Goal: Check status

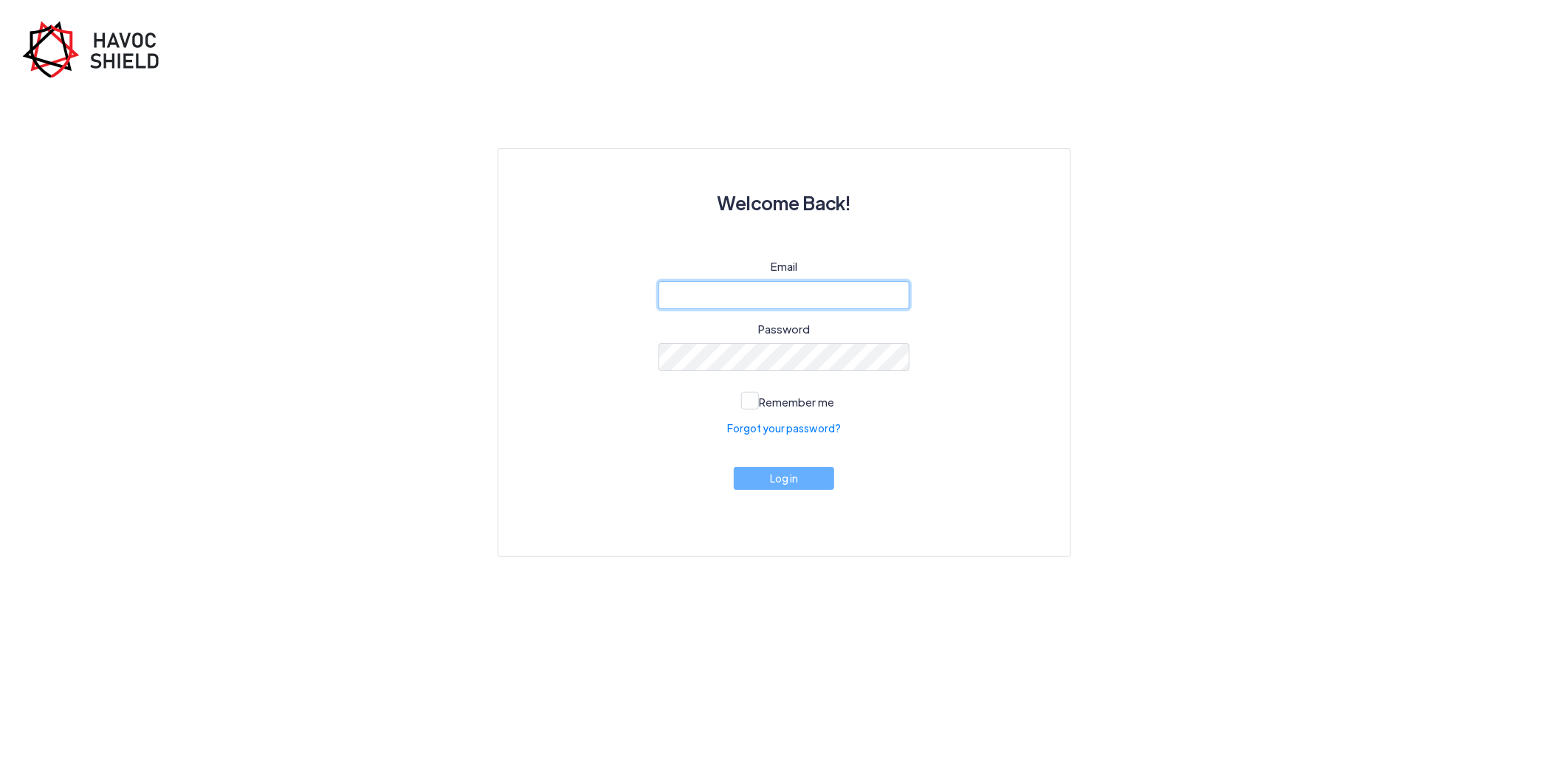
type input "[PERSON_NAME][EMAIL_ADDRESS][DOMAIN_NAME]"
click at [773, 491] on div "Email [PERSON_NAME][EMAIL_ADDRESS][DOMAIN_NAME] Password Remember me Forgot you…" at bounding box center [785, 389] width 502 height 262
click at [816, 468] on button "Log in" at bounding box center [784, 476] width 100 height 23
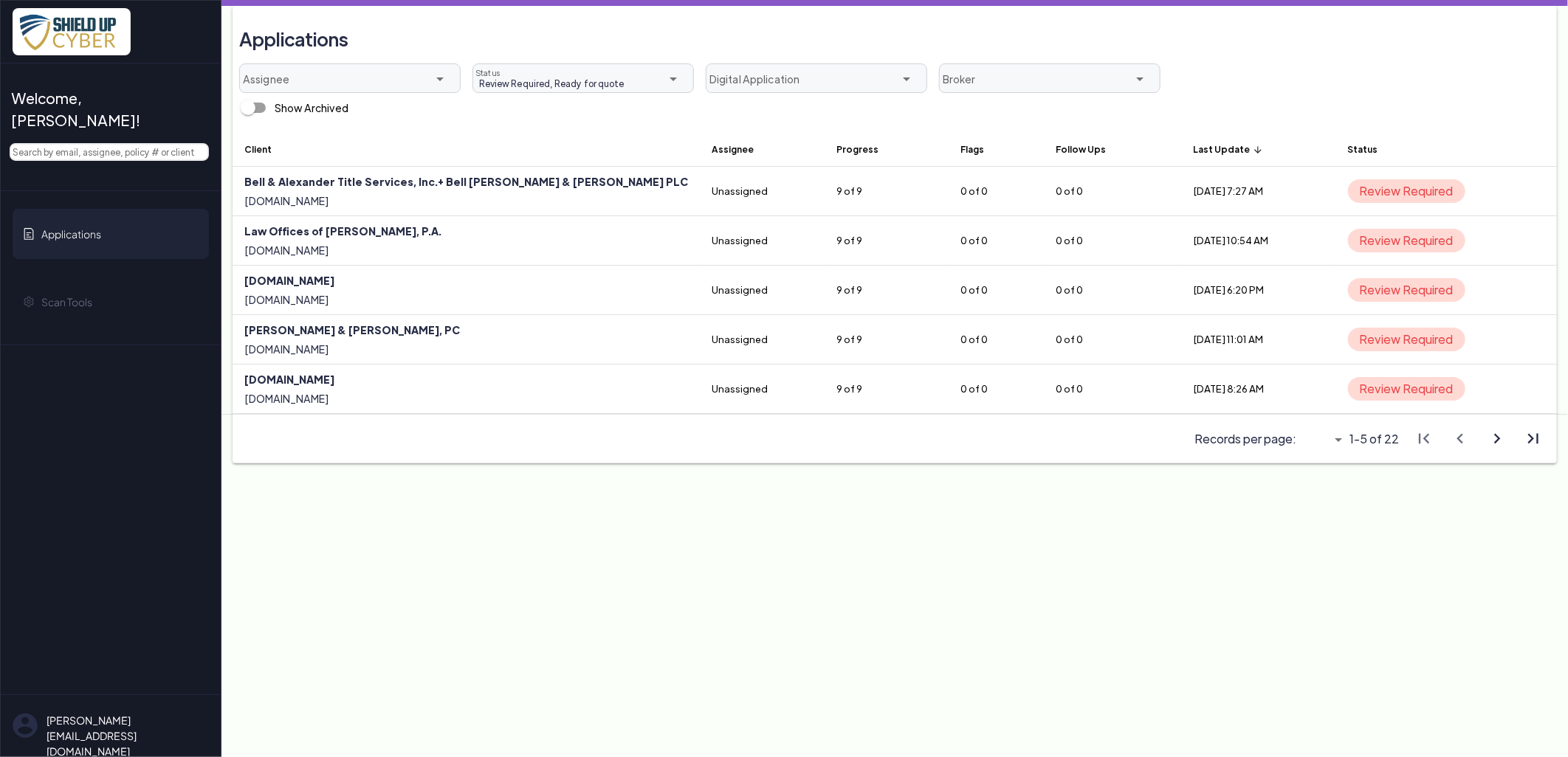
click at [1182, 149] on th "Last Update arrow_upward" at bounding box center [1259, 150] width 155 height 36
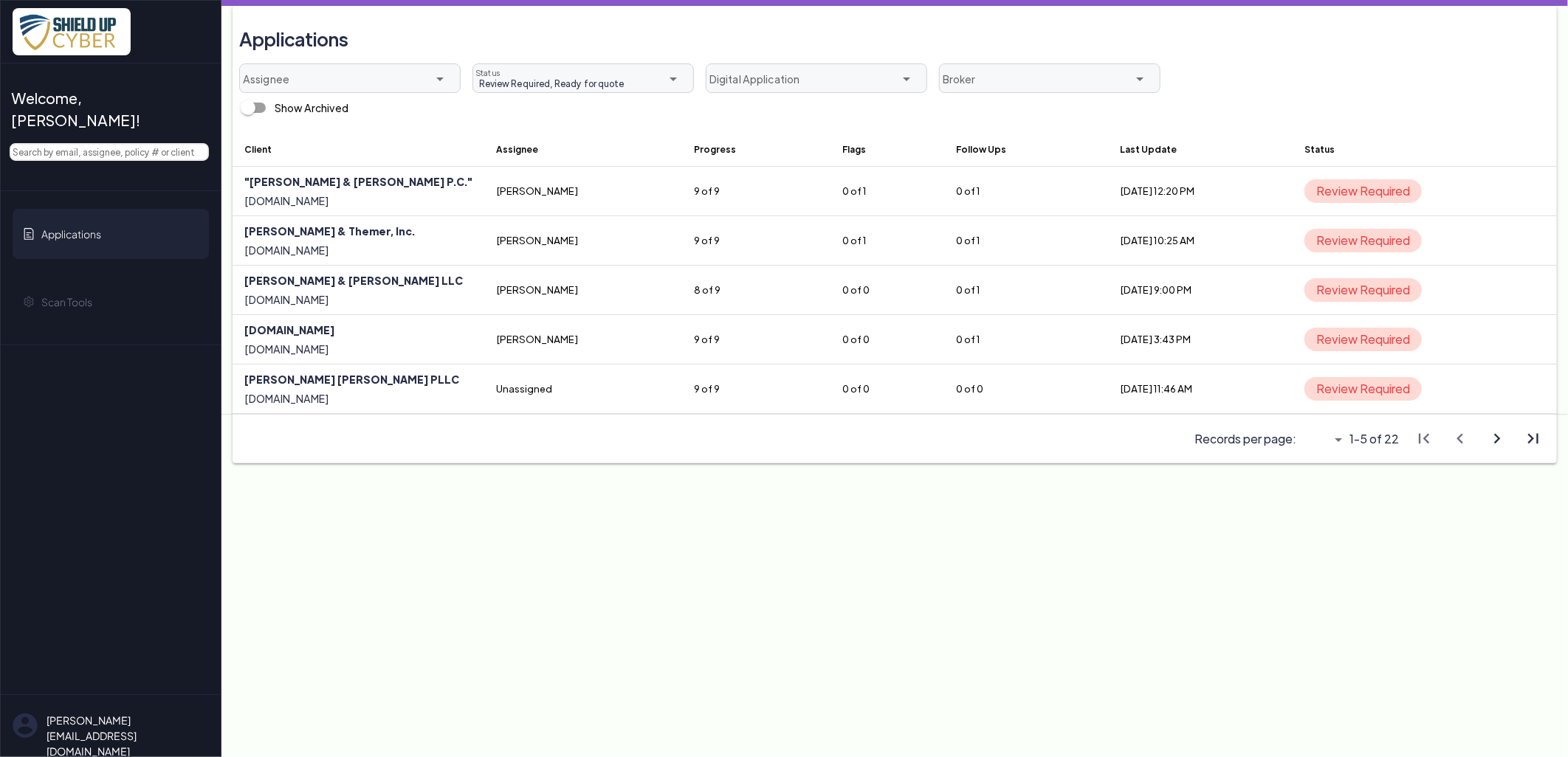
click at [1338, 437] on icon "arrow_drop_down" at bounding box center [1339, 440] width 18 height 18
click at [1320, 518] on span "All" at bounding box center [1318, 521] width 13 height 15
type input "All"
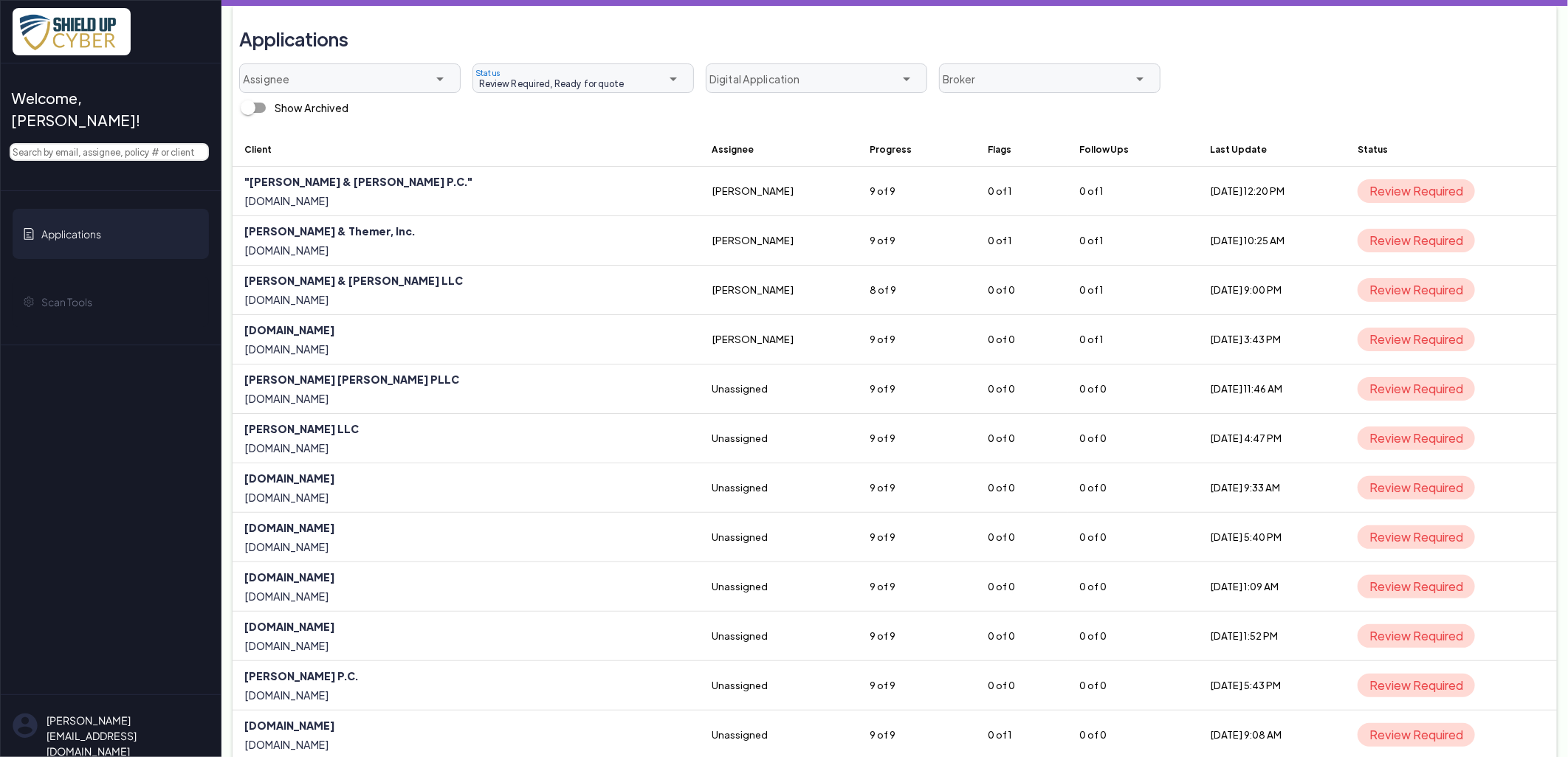
click at [589, 69] on div "Review Required, Ready for quote Review Required, Ready for quote Status" at bounding box center [572, 79] width 198 height 30
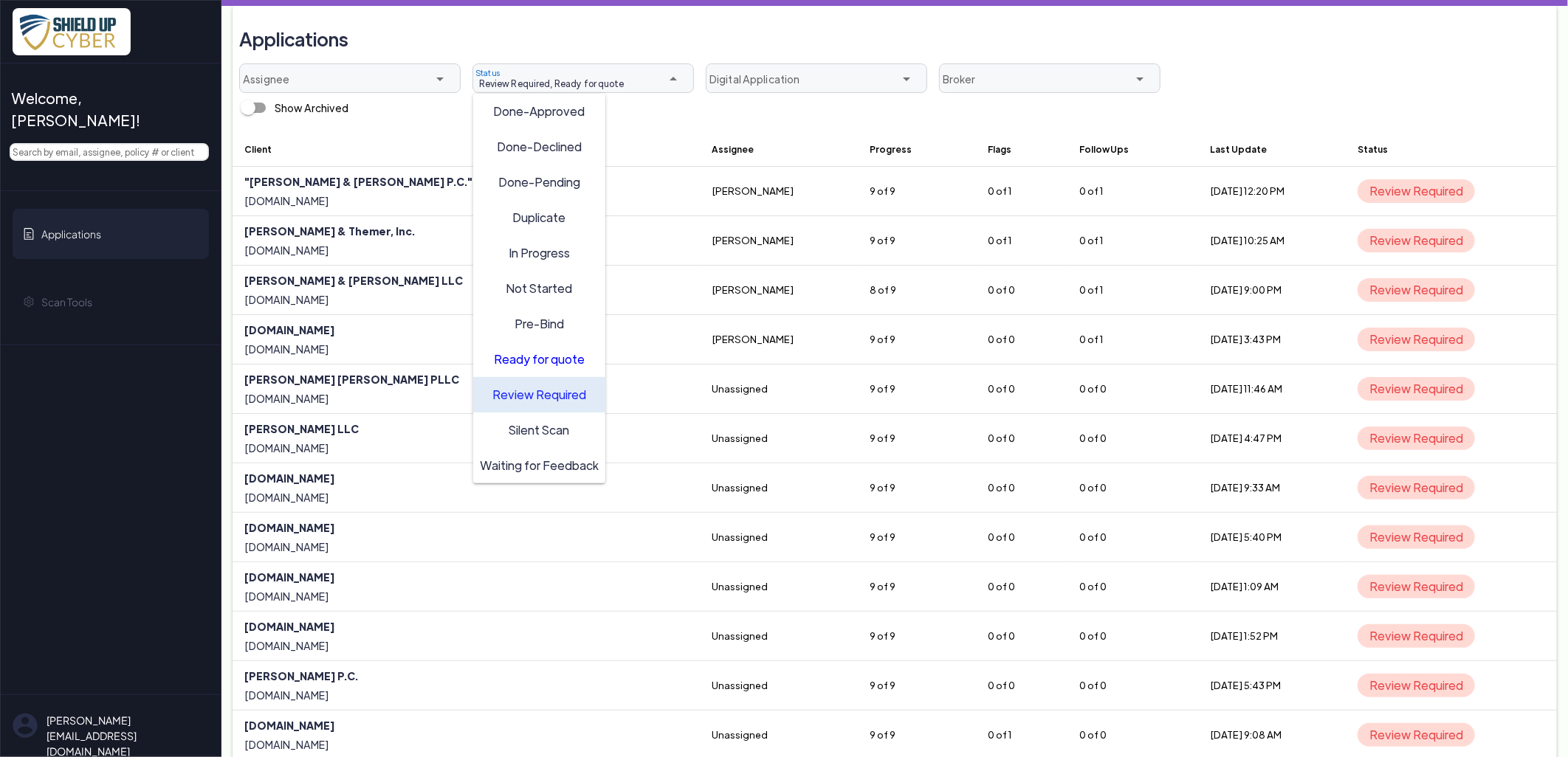
click at [544, 392] on span "Review Required" at bounding box center [539, 393] width 94 height 15
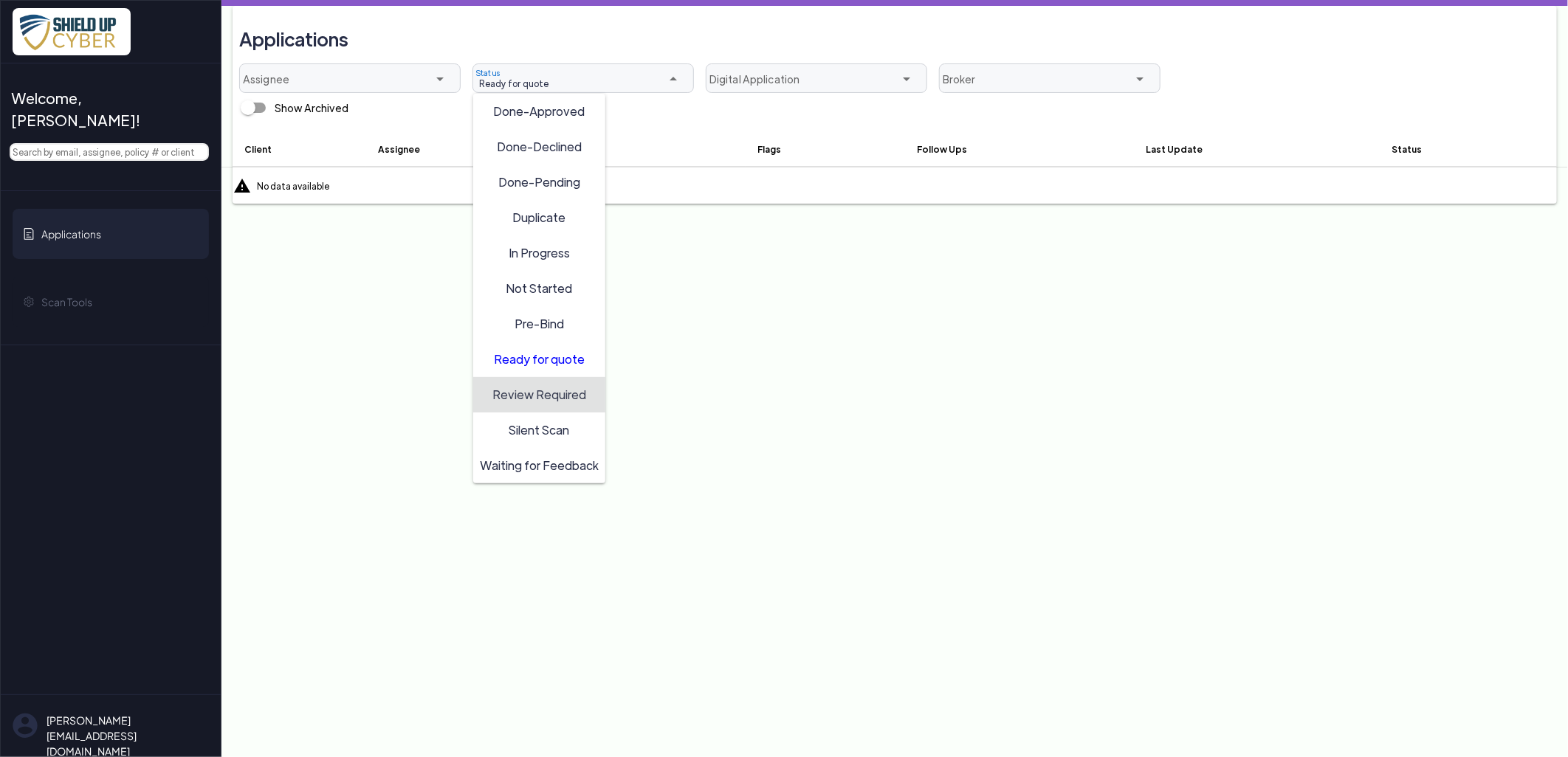
click at [544, 392] on span "Review Required" at bounding box center [539, 393] width 94 height 15
type input "Ready for quote, Review Required"
